Goal: Task Accomplishment & Management: Use online tool/utility

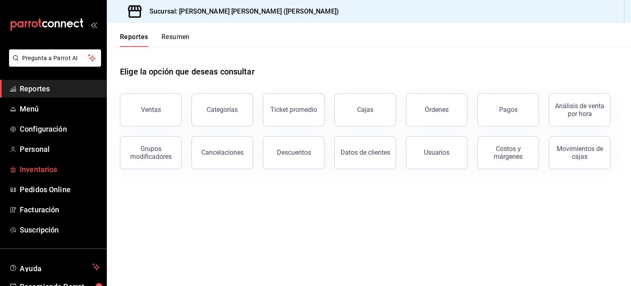
click at [40, 164] on span "Inventarios" at bounding box center [60, 169] width 80 height 11
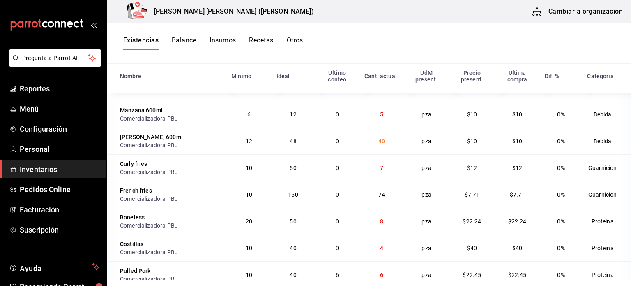
scroll to position [561, 0]
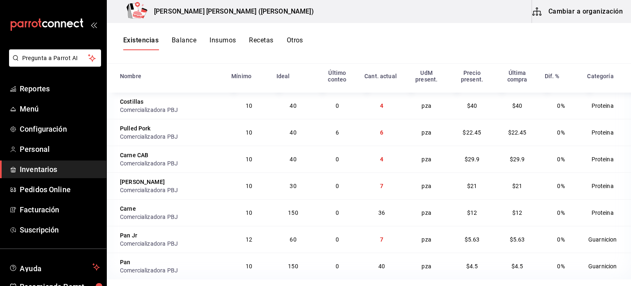
click at [403, 42] on div "Existencias Balance Insumos Recetas Otros" at bounding box center [369, 43] width 524 height 14
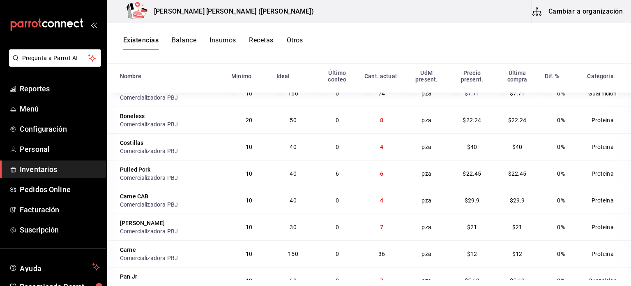
scroll to position [479, 0]
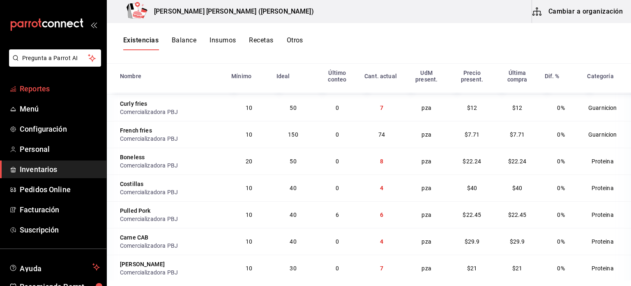
click at [31, 92] on span "Reportes" at bounding box center [60, 88] width 80 height 11
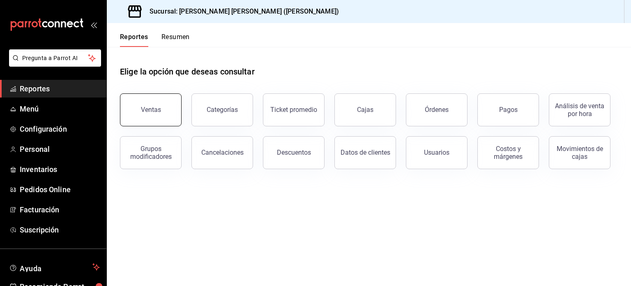
click at [148, 111] on div "Ventas" at bounding box center [151, 110] width 20 height 8
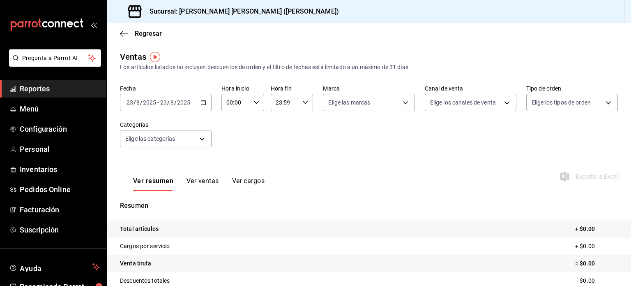
click at [202, 102] on icon "button" at bounding box center [204, 102] width 6 height 6
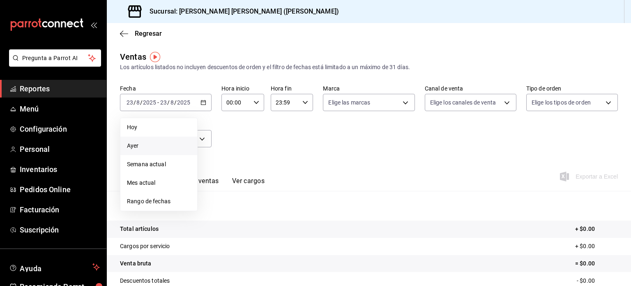
click at [143, 144] on span "Ayer" at bounding box center [159, 145] width 64 height 9
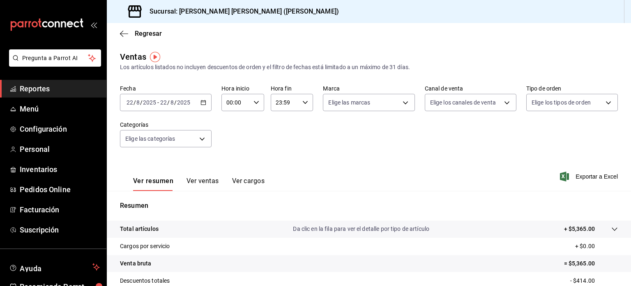
click at [202, 183] on button "Ver ventas" at bounding box center [203, 184] width 32 height 14
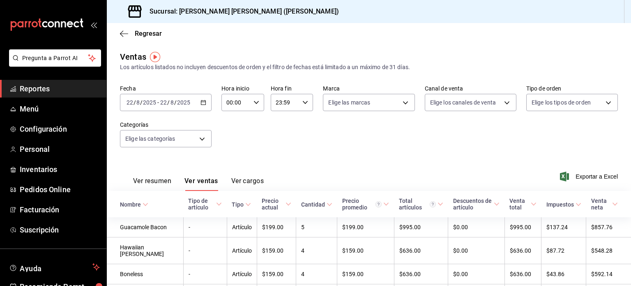
click at [135, 205] on div "Nombre" at bounding box center [130, 204] width 21 height 7
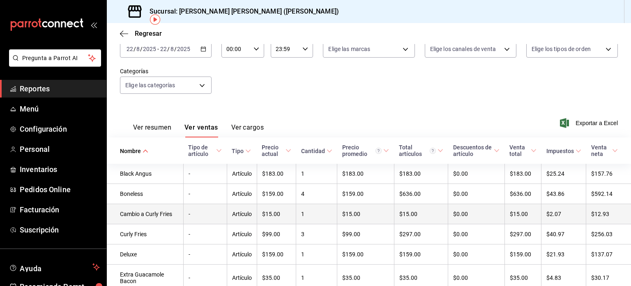
scroll to position [59, 0]
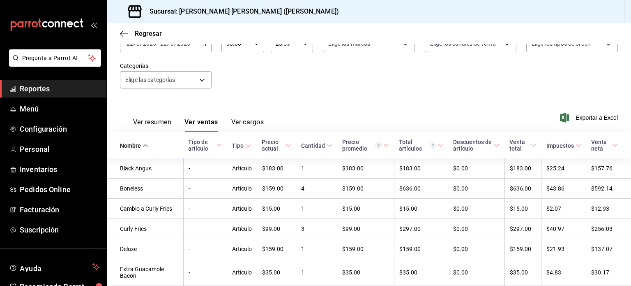
drag, startPoint x: 263, startPoint y: 89, endPoint x: 258, endPoint y: 89, distance: 4.9
click at [263, 89] on div "Fecha [DATE] [DATE] - [DATE] [DATE] Hora inicio 00:00 Hora inicio Hora fin 23:5…" at bounding box center [369, 62] width 498 height 72
click at [39, 169] on span "Inventarios" at bounding box center [60, 169] width 80 height 11
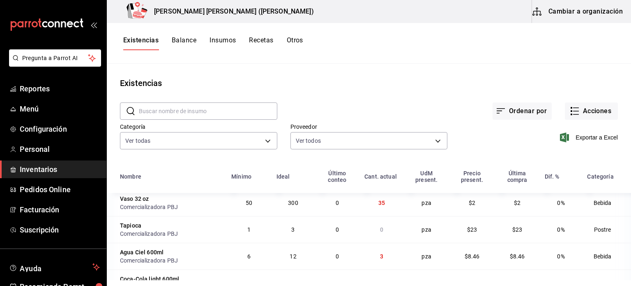
scroll to position [164, 0]
click at [588, 108] on button "Acciones" at bounding box center [591, 110] width 53 height 17
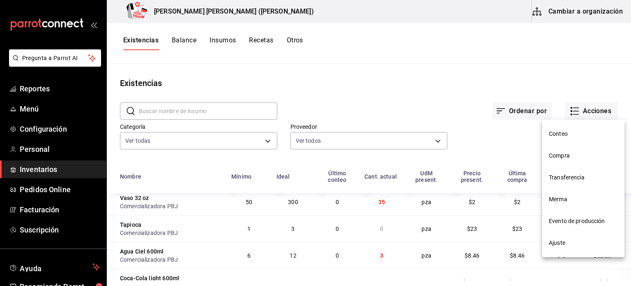
click at [564, 245] on span "Ajuste" at bounding box center [583, 242] width 69 height 9
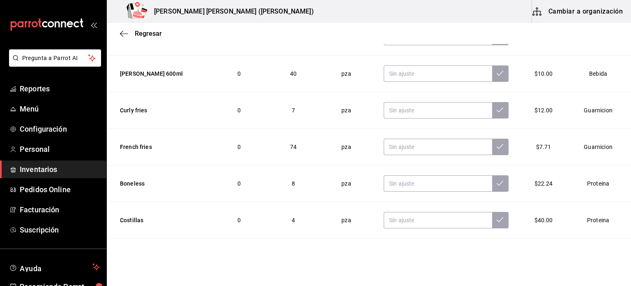
scroll to position [810, 0]
click at [429, 216] on input "text" at bounding box center [438, 220] width 108 height 16
type input "39.00"
drag, startPoint x: 486, startPoint y: 222, endPoint x: 483, endPoint y: 219, distance: 4.9
click at [492, 222] on button at bounding box center [500, 220] width 16 height 16
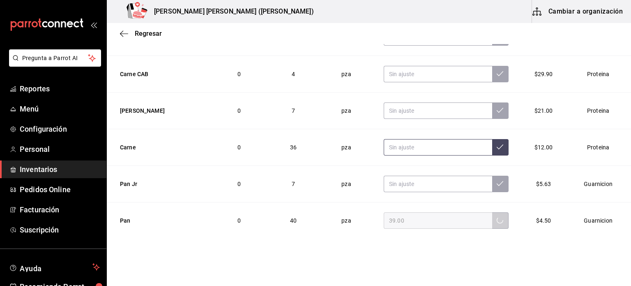
click at [418, 146] on input "text" at bounding box center [438, 147] width 108 height 16
type input "35.00"
click at [496, 144] on button at bounding box center [500, 147] width 16 height 16
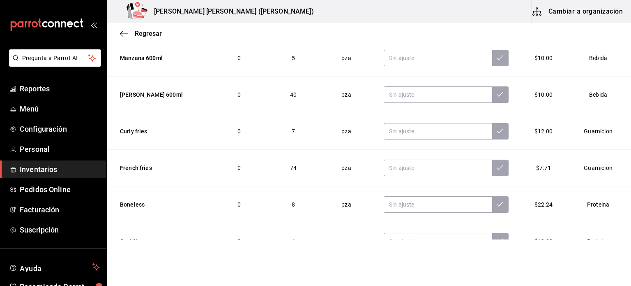
scroll to position [564, 0]
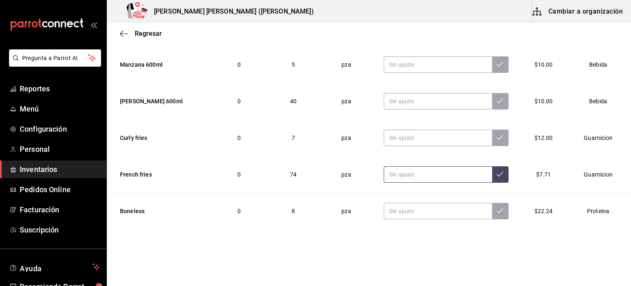
click at [390, 175] on input "text" at bounding box center [438, 174] width 108 height 16
type input "73.00"
click at [492, 175] on button at bounding box center [500, 174] width 16 height 16
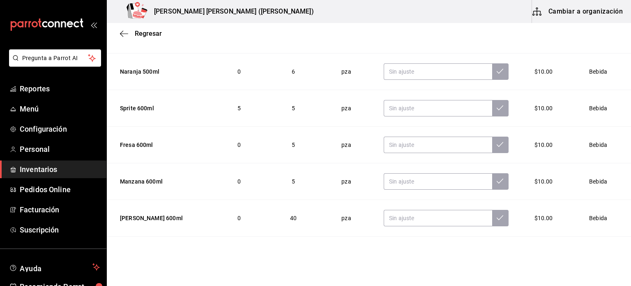
scroll to position [440, 0]
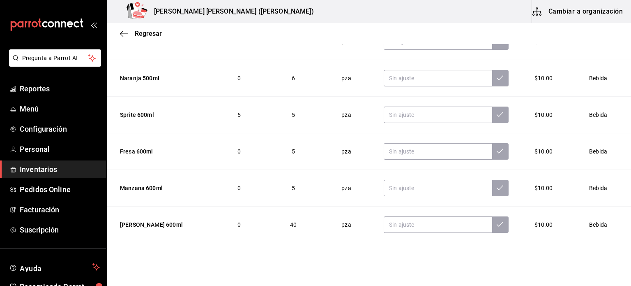
click at [168, 34] on div "Regresar" at bounding box center [369, 33] width 524 height 21
click at [157, 30] on span "Regresar" at bounding box center [148, 34] width 27 height 8
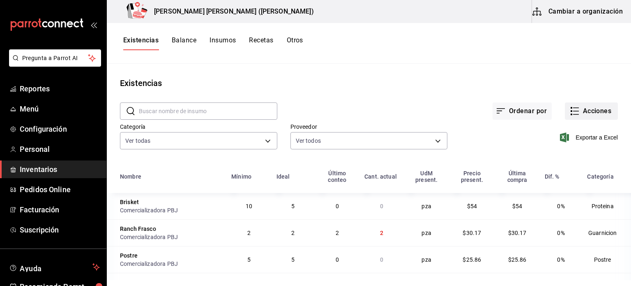
click at [584, 106] on button "Acciones" at bounding box center [591, 110] width 53 height 17
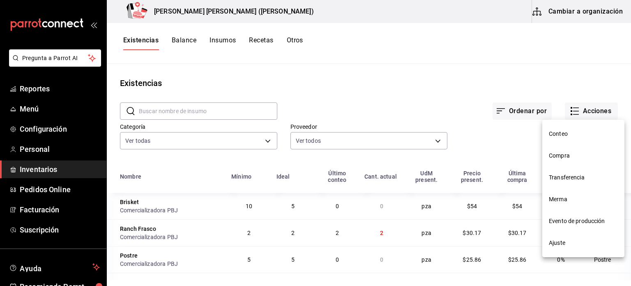
click at [573, 158] on span "Compra" at bounding box center [583, 155] width 69 height 9
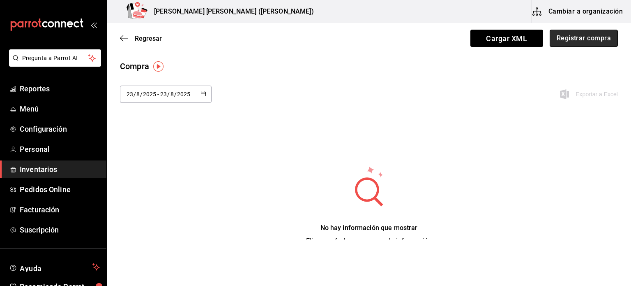
click at [574, 37] on button "Registrar compra" at bounding box center [584, 38] width 68 height 17
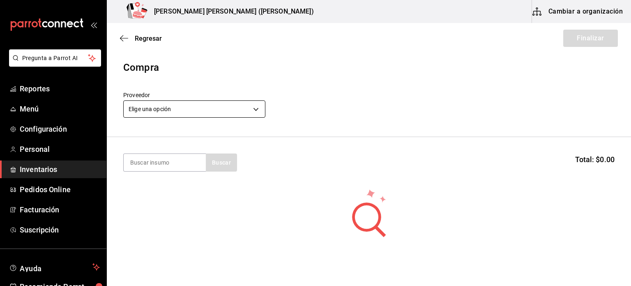
click at [202, 112] on body "Pregunta a Parrot AI Reportes Menú Configuración Personal Inventarios Pedidos O…" at bounding box center [315, 119] width 631 height 239
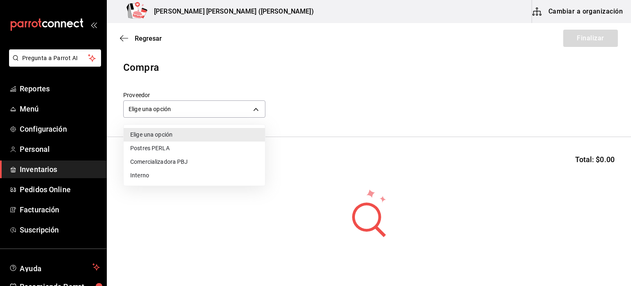
click at [196, 159] on li "Comercializadora PBJ" at bounding box center [194, 162] width 141 height 14
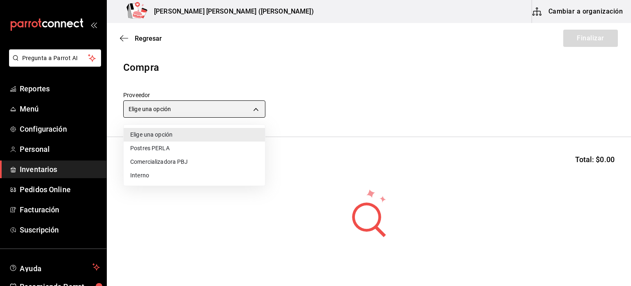
type input "73989370-521d-4bc8-8ea0-0c8e3494ddd7"
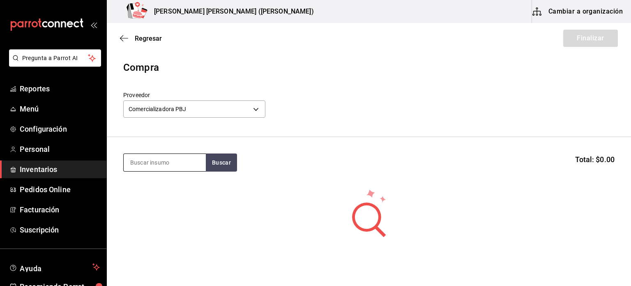
click at [160, 156] on input at bounding box center [165, 162] width 82 height 17
type input "o"
type input "pan"
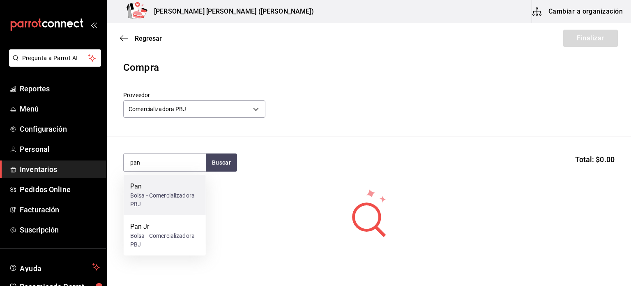
click at [173, 197] on div "Bolsa - Comercializadora PBJ" at bounding box center [164, 199] width 69 height 17
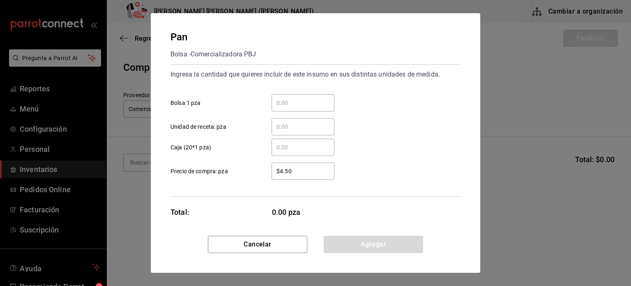
click at [297, 108] on div "​" at bounding box center [303, 102] width 63 height 17
click at [297, 108] on input "​ Bolsa 1 pza" at bounding box center [303, 103] width 63 height 10
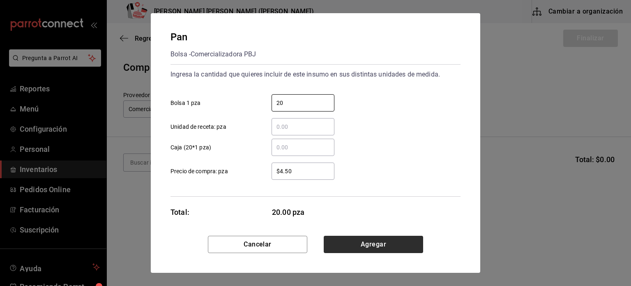
type input "20"
click at [376, 245] on button "Agregar" at bounding box center [373, 243] width 99 height 17
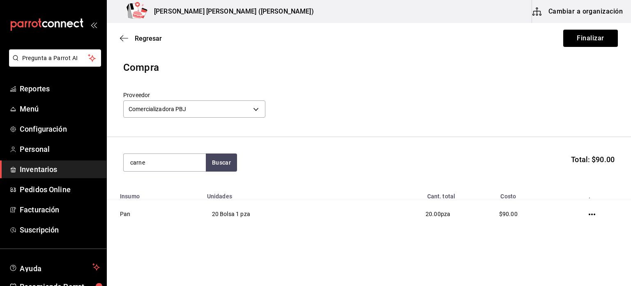
type input "carne"
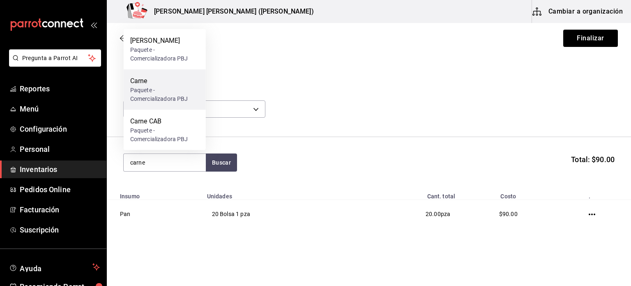
click at [171, 84] on div "Carne" at bounding box center [164, 81] width 69 height 10
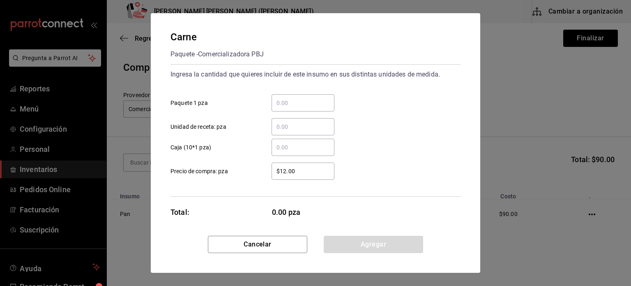
drag, startPoint x: 291, startPoint y: 104, endPoint x: 295, endPoint y: 100, distance: 6.1
click at [291, 104] on input "​ Paquete 1 pza" at bounding box center [303, 103] width 63 height 10
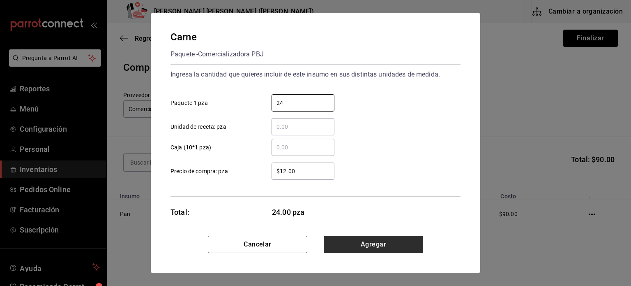
type input "24"
click at [391, 247] on button "Agregar" at bounding box center [373, 243] width 99 height 17
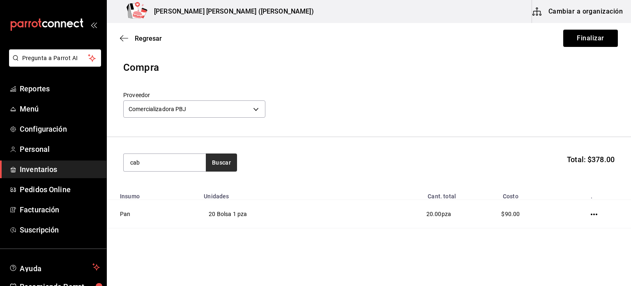
type input "cab"
click at [230, 166] on button "Buscar" at bounding box center [221, 162] width 31 height 18
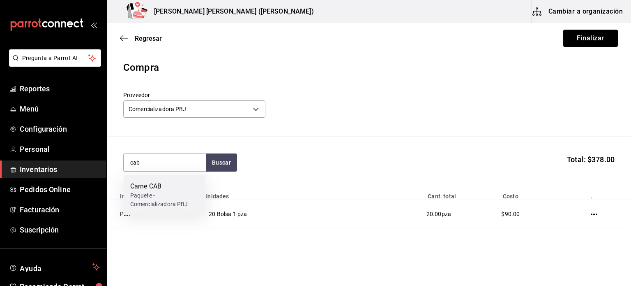
click at [145, 182] on div "Carne CAB" at bounding box center [164, 186] width 69 height 10
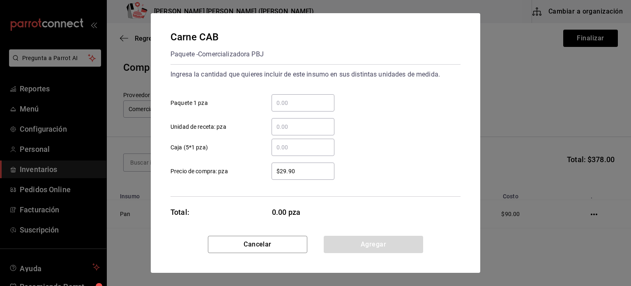
click at [297, 106] on input "​ Paquete 1 pza" at bounding box center [303, 103] width 63 height 10
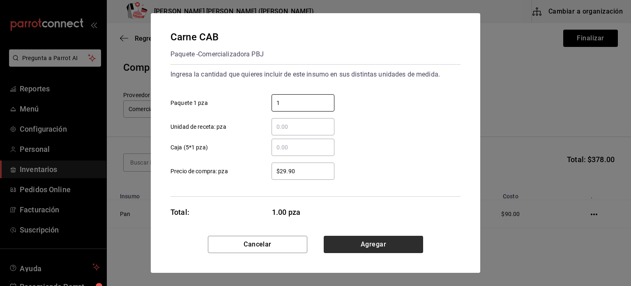
type input "1"
click at [370, 241] on button "Agregar" at bounding box center [373, 243] width 99 height 17
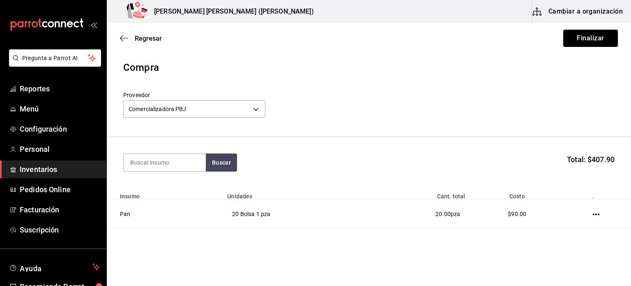
click at [369, 239] on html "Pregunta a Parrot AI Reportes Menú Configuración Personal Inventarios Pedidos O…" at bounding box center [315, 119] width 631 height 239
type input "ostill"
click at [154, 163] on input at bounding box center [165, 162] width 82 height 17
type input "costillas"
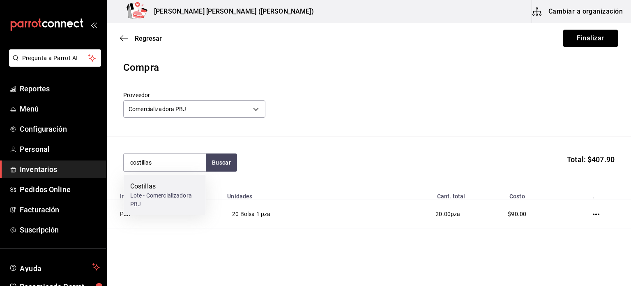
click at [136, 197] on div "Lote - Comercializadora PBJ" at bounding box center [164, 199] width 69 height 17
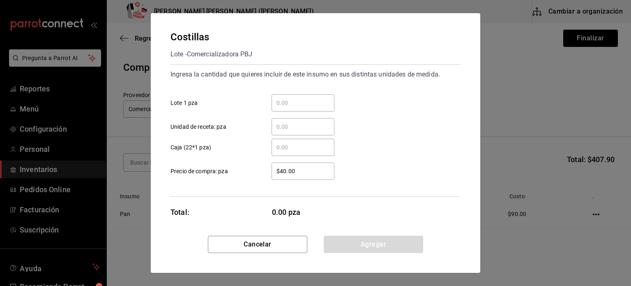
click at [318, 102] on input "​ Lote 1 pza" at bounding box center [303, 103] width 63 height 10
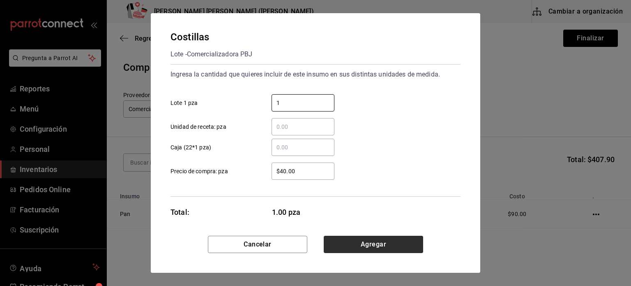
type input "1"
click at [385, 240] on button "Agregar" at bounding box center [373, 243] width 99 height 17
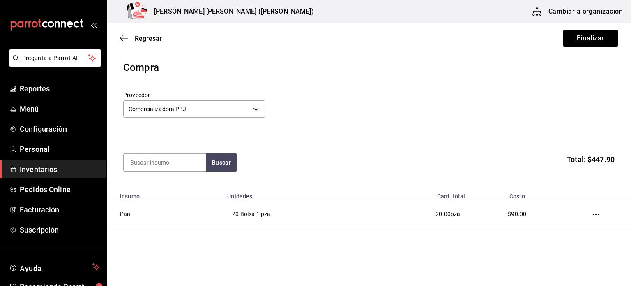
scroll to position [99, 0]
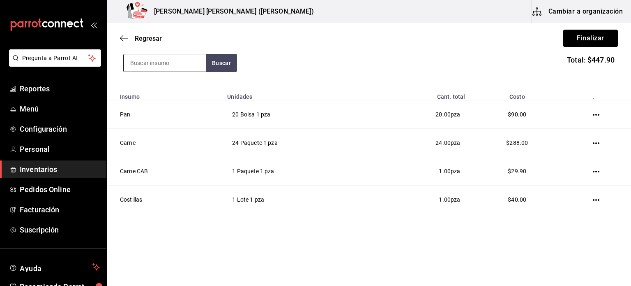
click at [149, 67] on input at bounding box center [165, 62] width 82 height 17
type input "boneless"
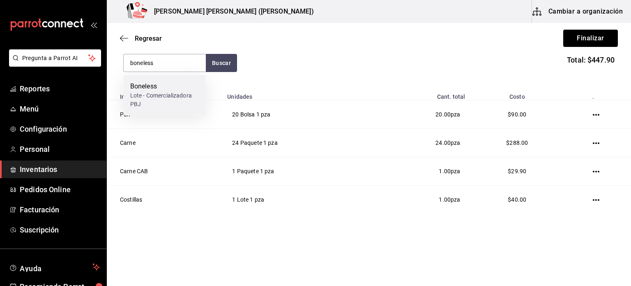
click at [164, 85] on div "Boneless" at bounding box center [164, 86] width 69 height 10
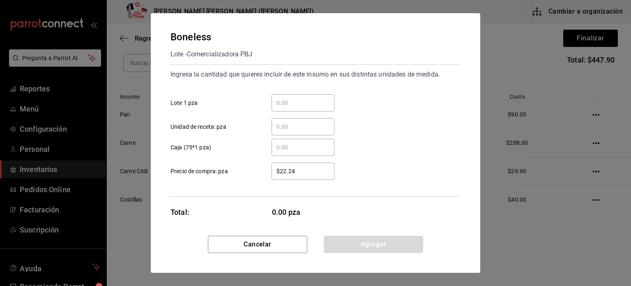
click at [293, 109] on div "​" at bounding box center [303, 102] width 63 height 17
click at [293, 108] on input "​ Lote 1 pza" at bounding box center [303, 103] width 63 height 10
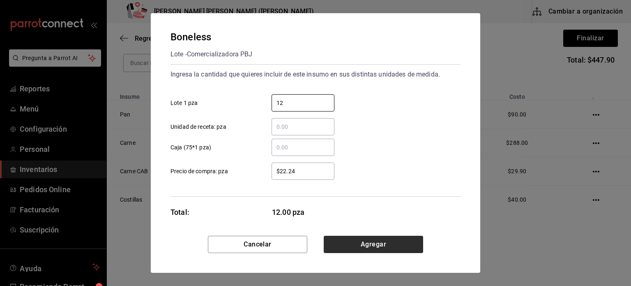
type input "12"
click at [388, 244] on button "Agregar" at bounding box center [373, 243] width 99 height 17
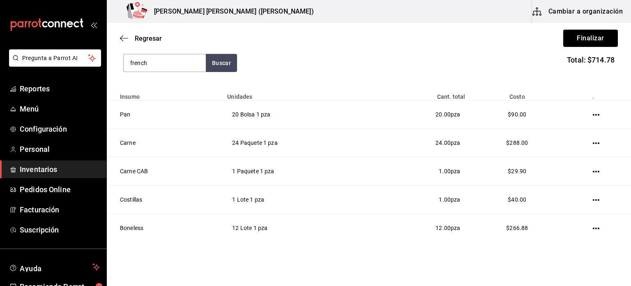
type input "french"
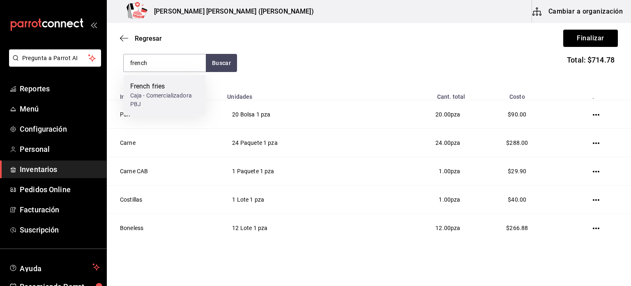
click at [150, 95] on div "Caja - Comercializadora PBJ" at bounding box center [164, 99] width 69 height 17
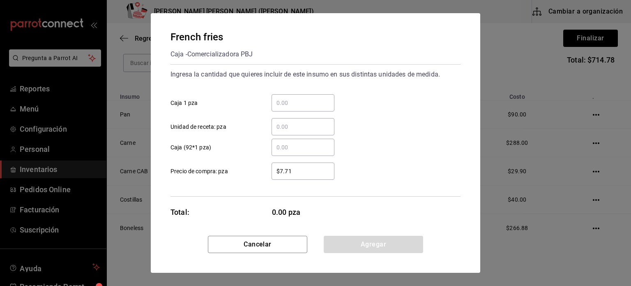
click at [316, 107] on input "​ Caja 1 pza" at bounding box center [303, 103] width 63 height 10
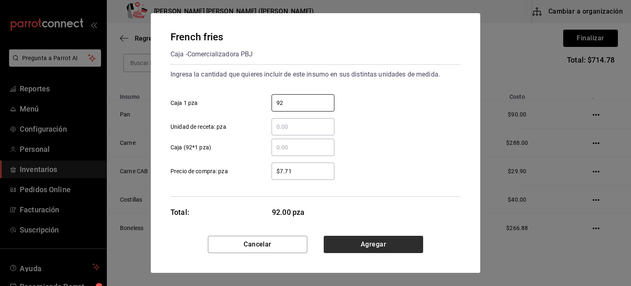
type input "92"
click at [399, 236] on button "Agregar" at bounding box center [373, 243] width 99 height 17
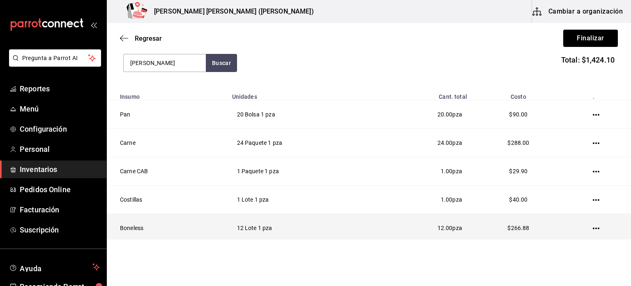
type input "[PERSON_NAME]"
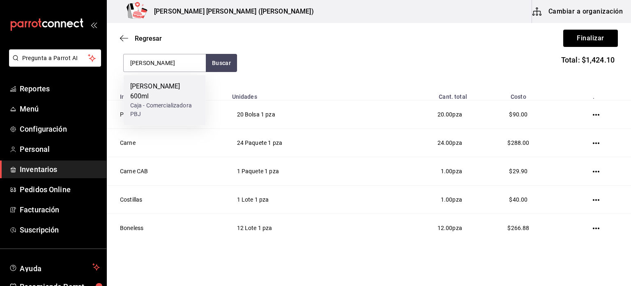
click at [177, 101] on div "Caja - Comercializadora PBJ" at bounding box center [164, 109] width 69 height 17
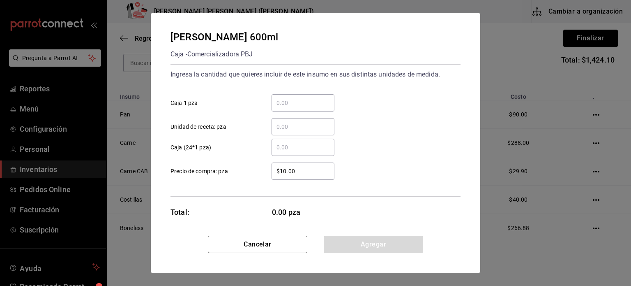
click at [288, 95] on div "​" at bounding box center [303, 102] width 63 height 17
click at [288, 98] on input "​ Caja 1 pza" at bounding box center [303, 103] width 63 height 10
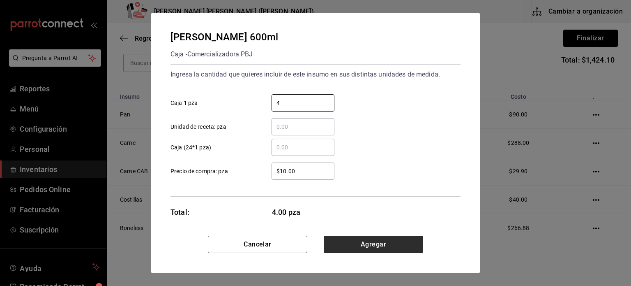
type input "4"
click at [358, 251] on button "Agregar" at bounding box center [373, 243] width 99 height 17
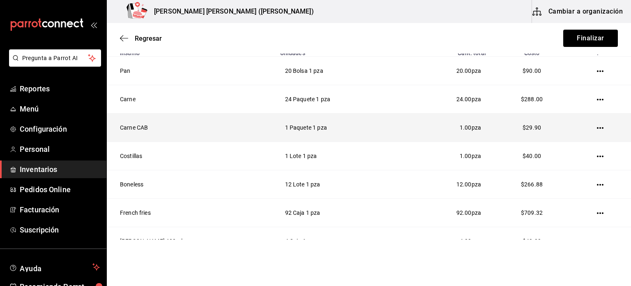
scroll to position [102, 0]
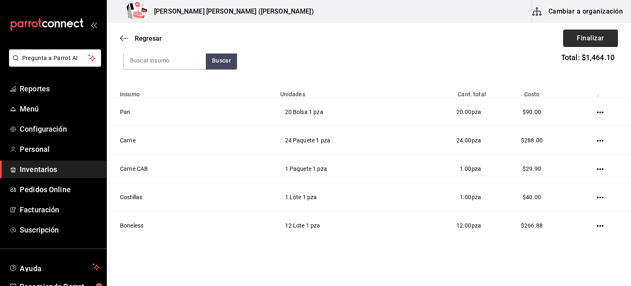
click at [590, 36] on button "Finalizar" at bounding box center [590, 38] width 55 height 17
